Goal: Find specific page/section: Find specific page/section

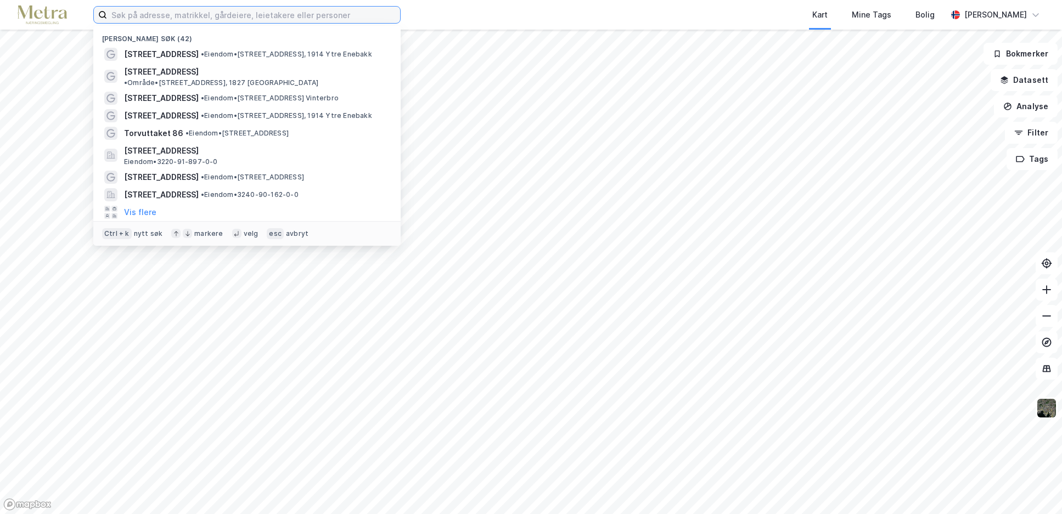
click at [193, 15] on input at bounding box center [253, 15] width 293 height 16
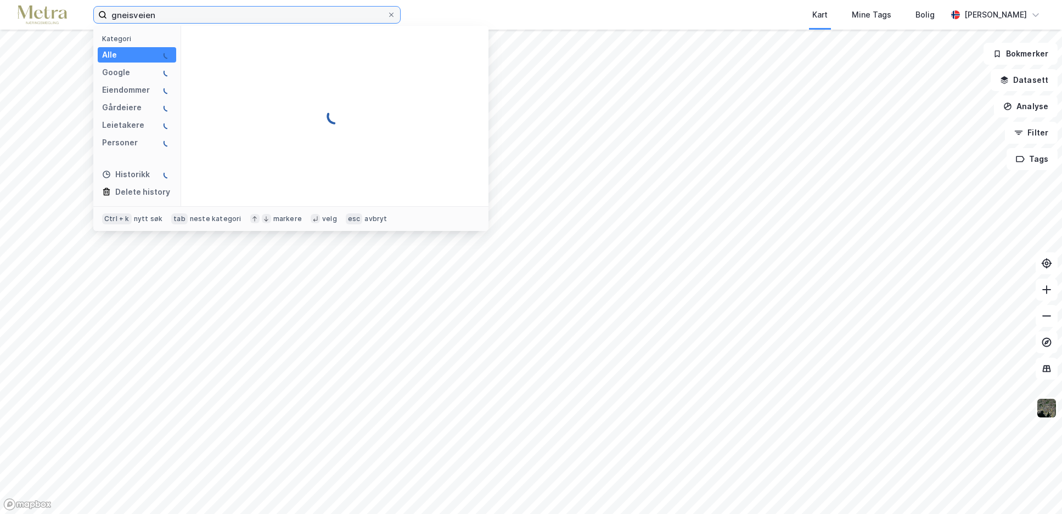
type input "gneisveien 2"
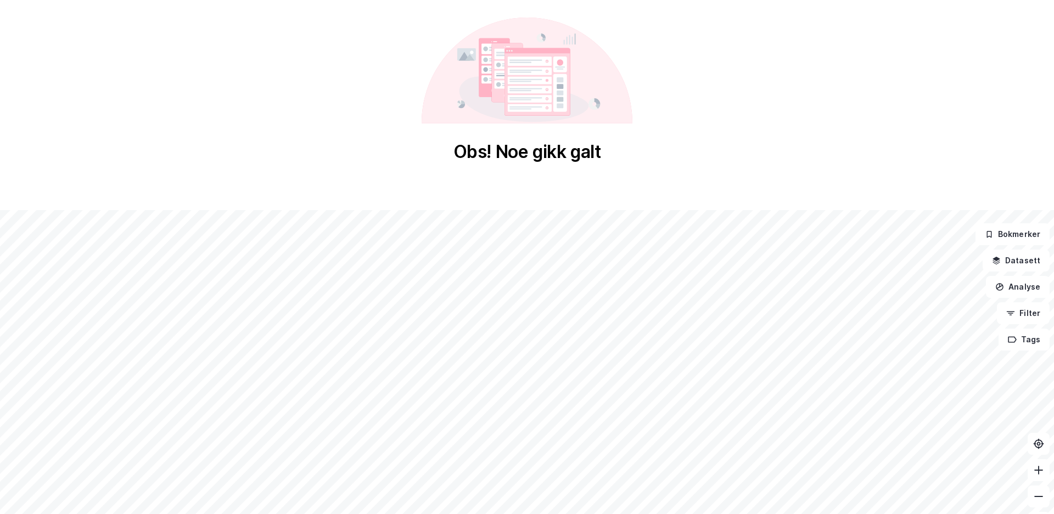
click at [841, 111] on div "Obs! Noe gikk galt" at bounding box center [527, 90] width 1054 height 181
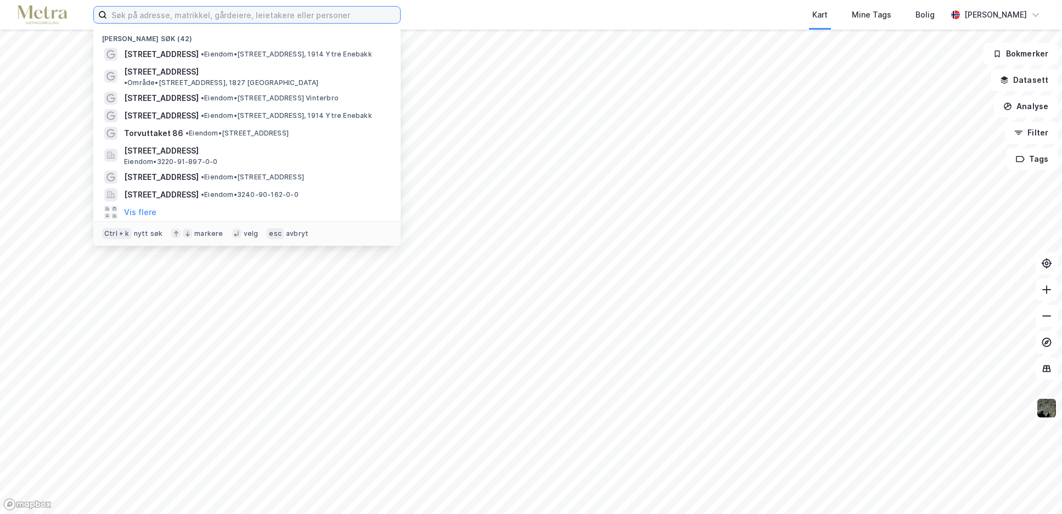
click at [172, 16] on input at bounding box center [253, 15] width 293 height 16
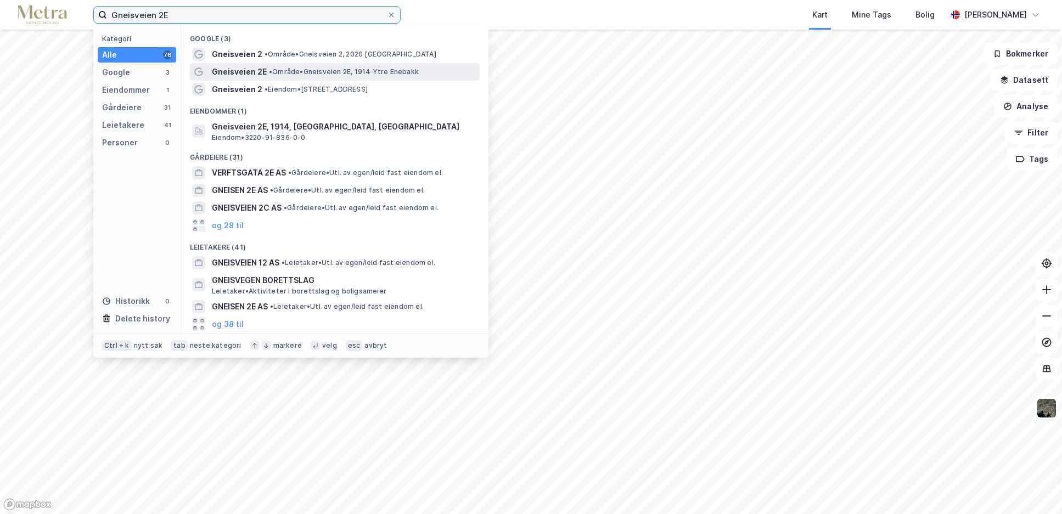
type input "Gneisveien 2E"
click at [283, 74] on span "• Område • Gneisveien 2E, 1914 Ytre Enebakk" at bounding box center [344, 72] width 150 height 9
click at [175, 15] on input "Gneisveien 2E" at bounding box center [247, 15] width 280 height 16
click at [302, 73] on span "• Område • Gneisveien 2E, 1914 Ytre Enebakk" at bounding box center [344, 72] width 150 height 9
